Goal: Navigation & Orientation: Find specific page/section

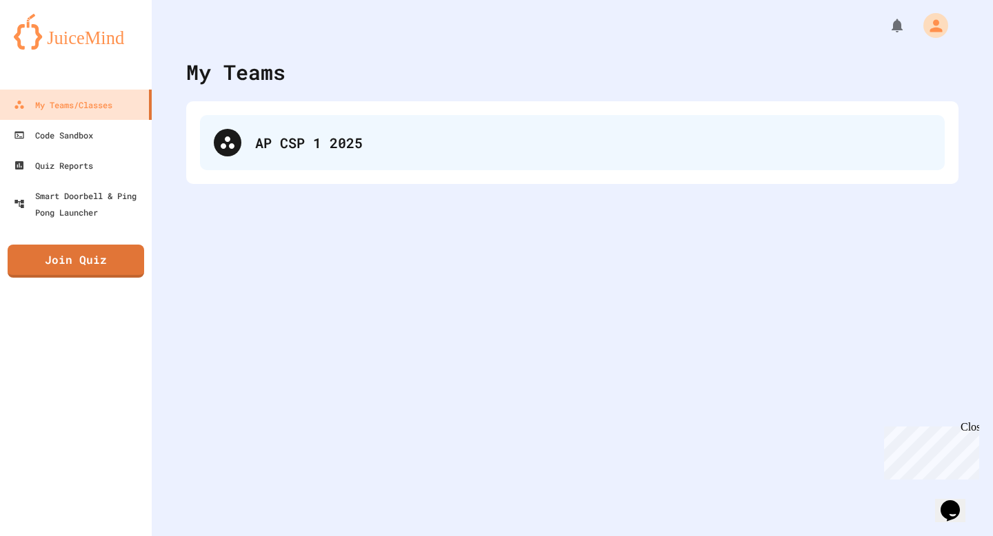
click at [372, 148] on div "AP CSP 1 2025" at bounding box center [593, 142] width 676 height 21
